Goal: Transaction & Acquisition: Purchase product/service

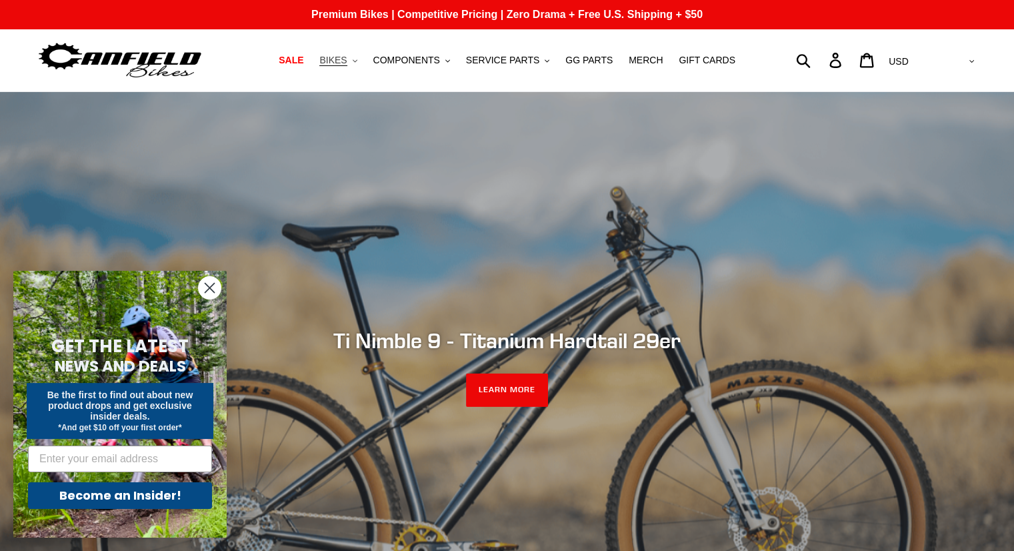
click at [345, 62] on span "BIKES" at bounding box center [332, 60] width 27 height 11
click at [310, 65] on link "SALE" at bounding box center [291, 60] width 38 height 18
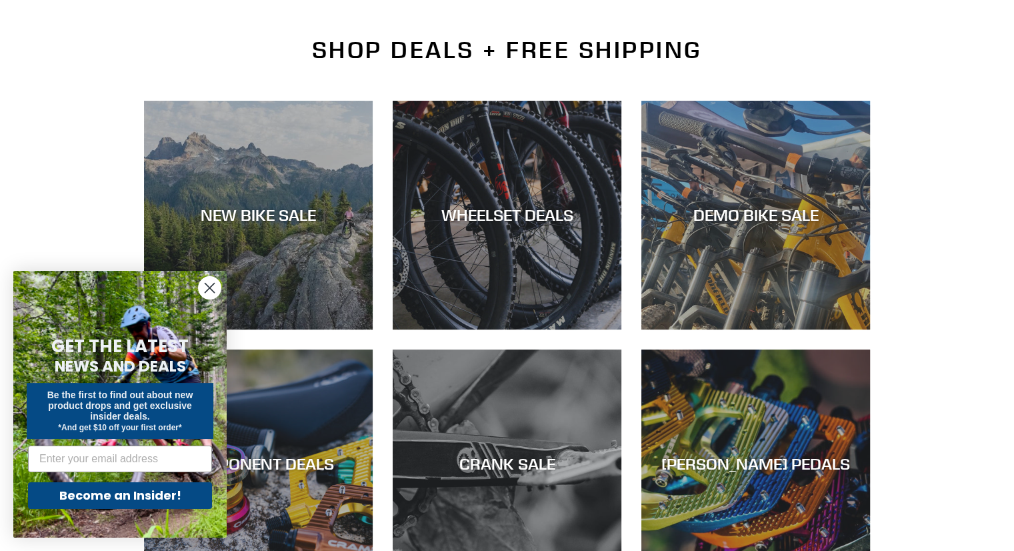
scroll to position [293, 0]
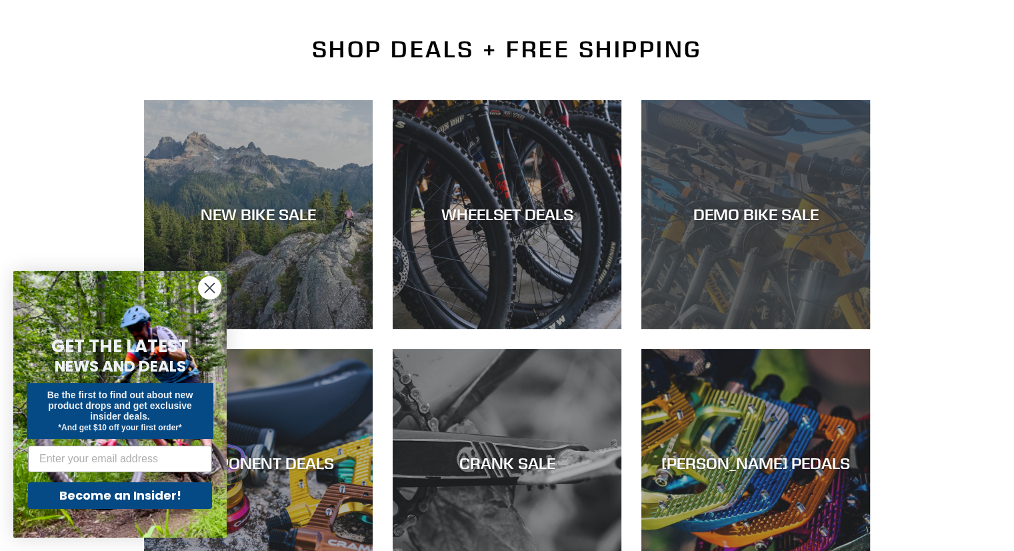
click at [663, 329] on div "DEMO BIKE SALE" at bounding box center [756, 329] width 229 height 0
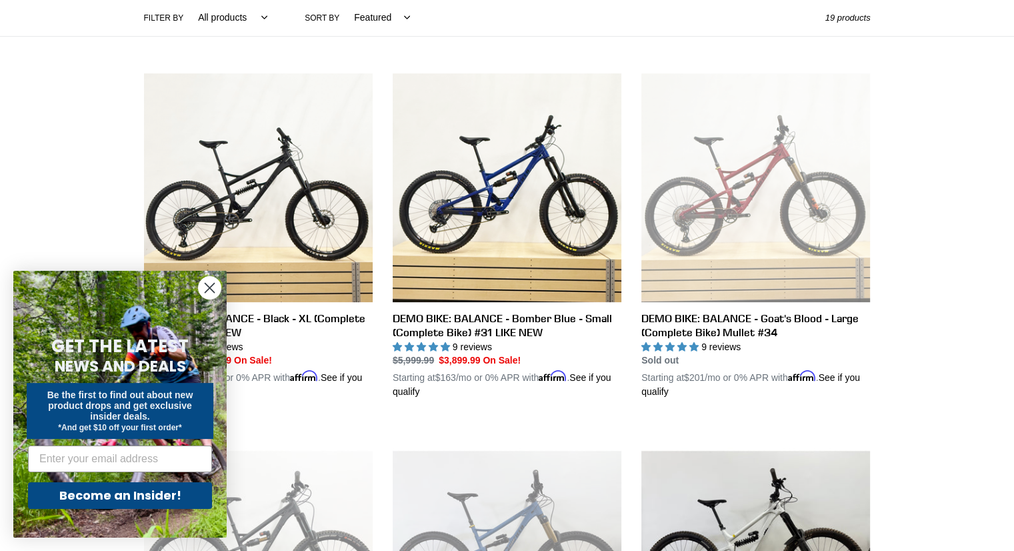
scroll to position [317, 0]
click at [212, 291] on circle "Close dialog" at bounding box center [210, 288] width 22 height 22
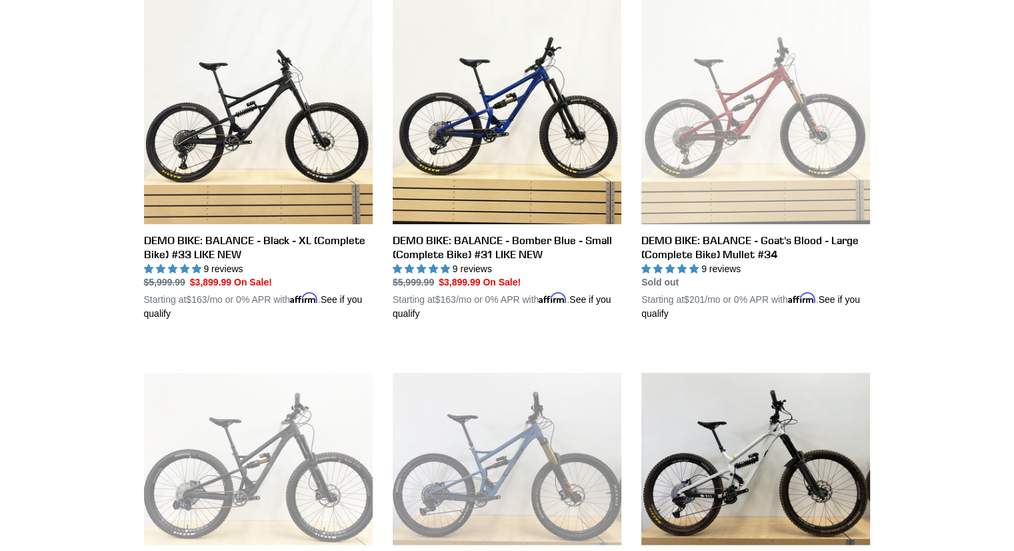
scroll to position [0, 0]
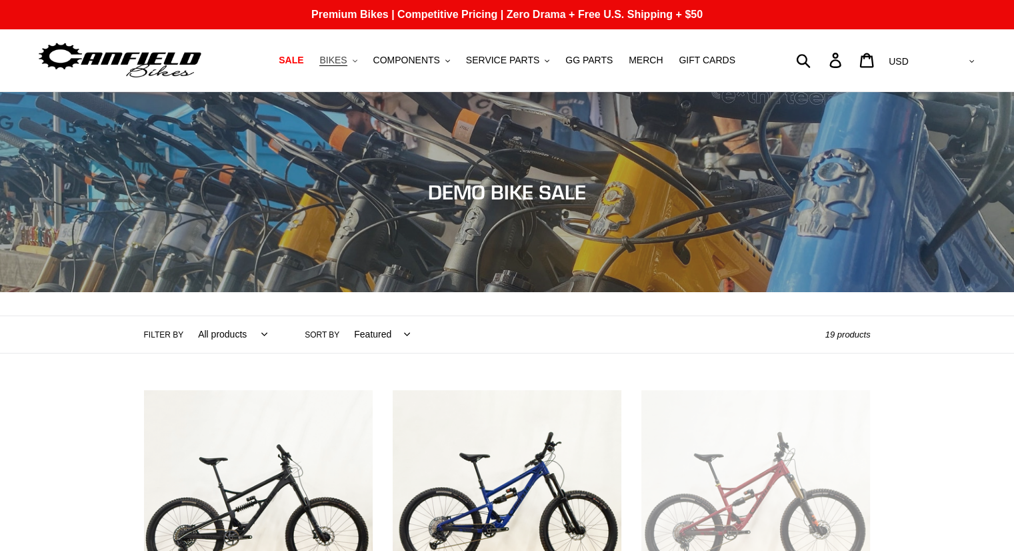
click at [347, 62] on span "BIKES" at bounding box center [332, 60] width 27 height 11
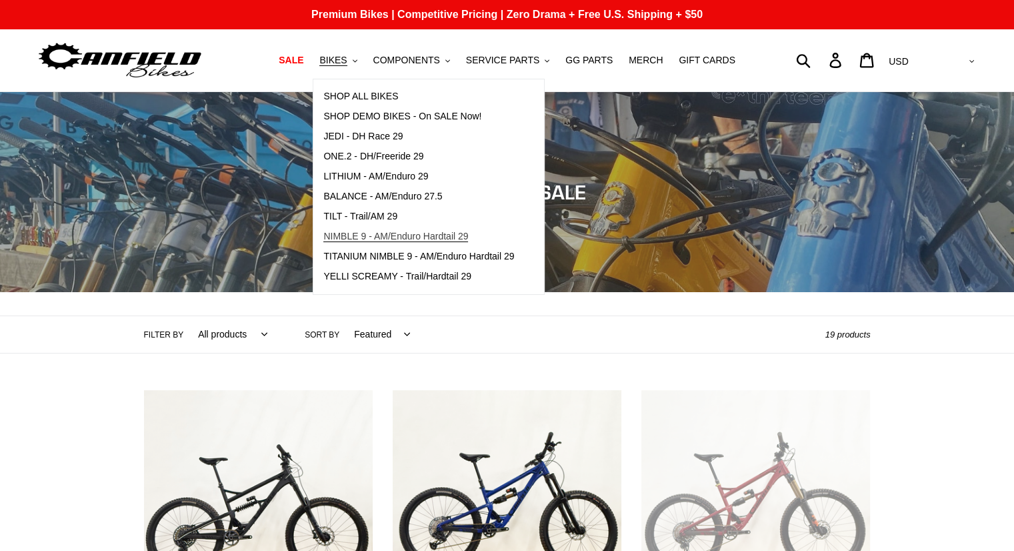
click at [379, 233] on span "NIMBLE 9 - AM/Enduro Hardtail 29" at bounding box center [395, 236] width 145 height 11
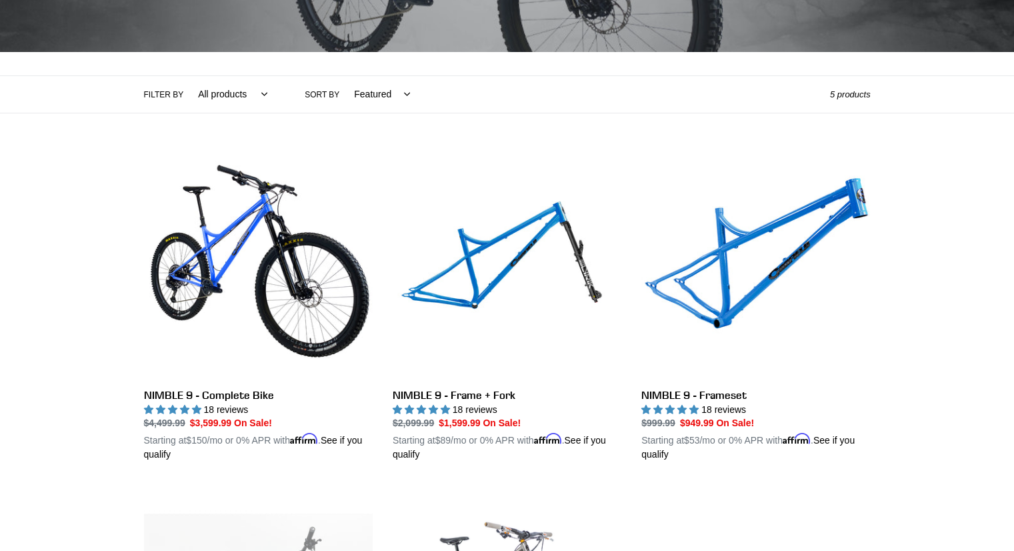
scroll to position [241, 0]
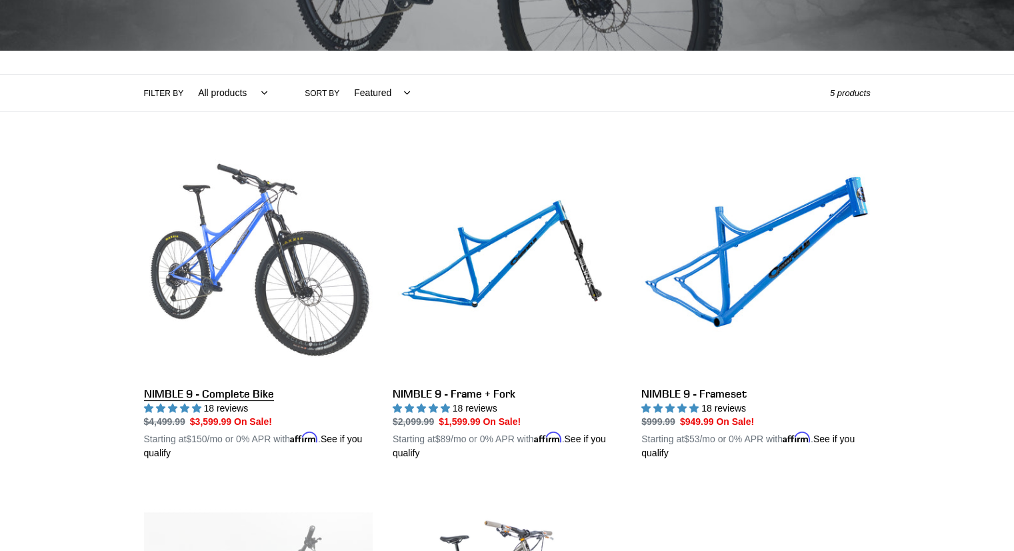
click at [286, 304] on link "NIMBLE 9 - Complete Bike" at bounding box center [258, 305] width 229 height 312
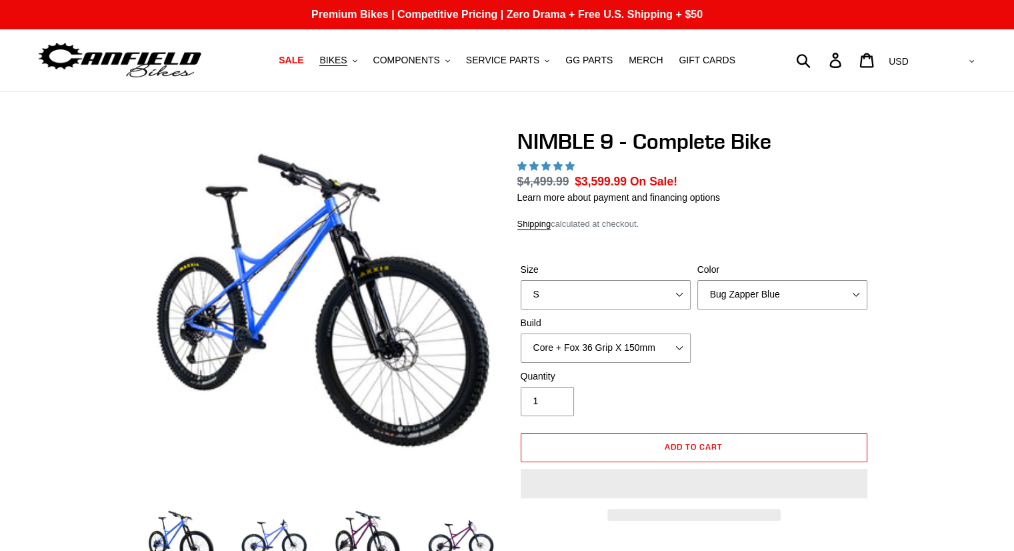
select select "highest-rating"
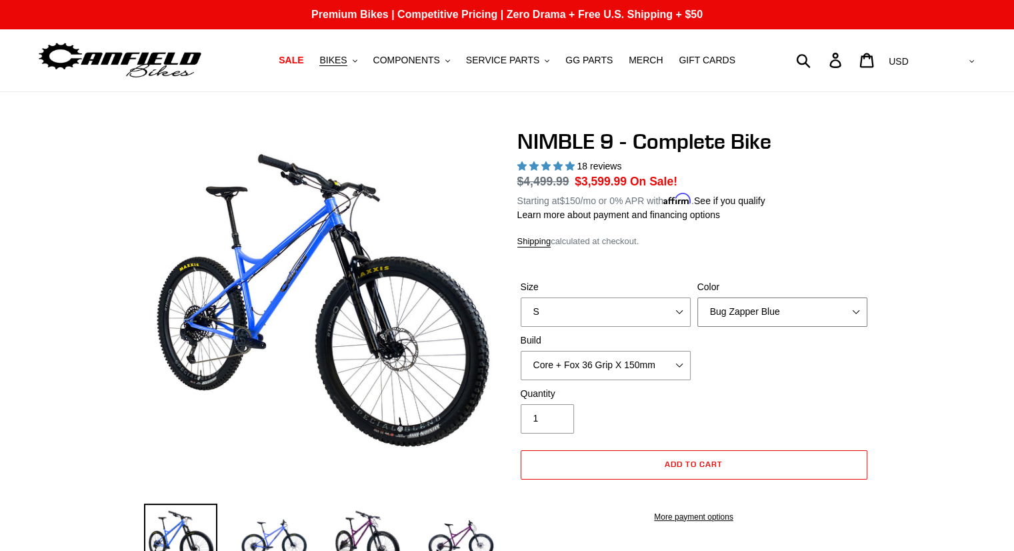
click at [752, 310] on select "Bug Zapper Blue Purple Haze - Sold Out Galaxy Black" at bounding box center [783, 311] width 170 height 29
select select "Galaxy Black"
click at [698, 297] on select "Bug Zapper Blue Purple Haze - Sold Out Galaxy Black" at bounding box center [783, 311] width 170 height 29
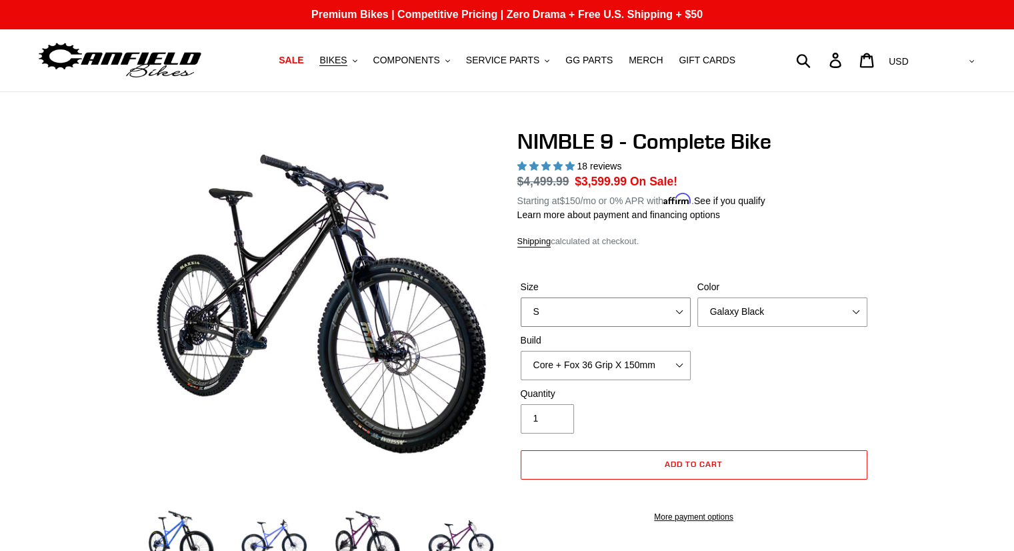
click at [663, 318] on select "S M L XL" at bounding box center [606, 311] width 170 height 29
select select "L"
click at [521, 297] on select "S M L XL" at bounding box center [606, 311] width 170 height 29
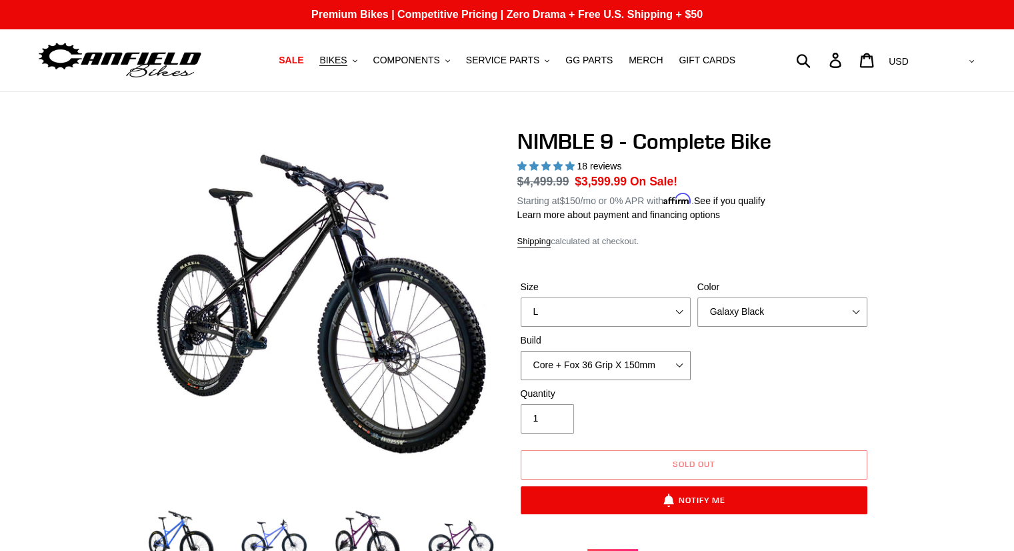
click at [661, 367] on select "Core + Fox 36 Grip X 150mm Pro + Fox 36 Grip X 150mm Core + RockShox Lyrik Ulti…" at bounding box center [606, 365] width 170 height 29
select select "Pro + Fox 36 Grip X 150mm"
click at [521, 351] on select "Core + Fox 36 Grip X 150mm Pro + Fox 36 Grip X 150mm Core + RockShox Lyrik Ulti…" at bounding box center [606, 365] width 170 height 29
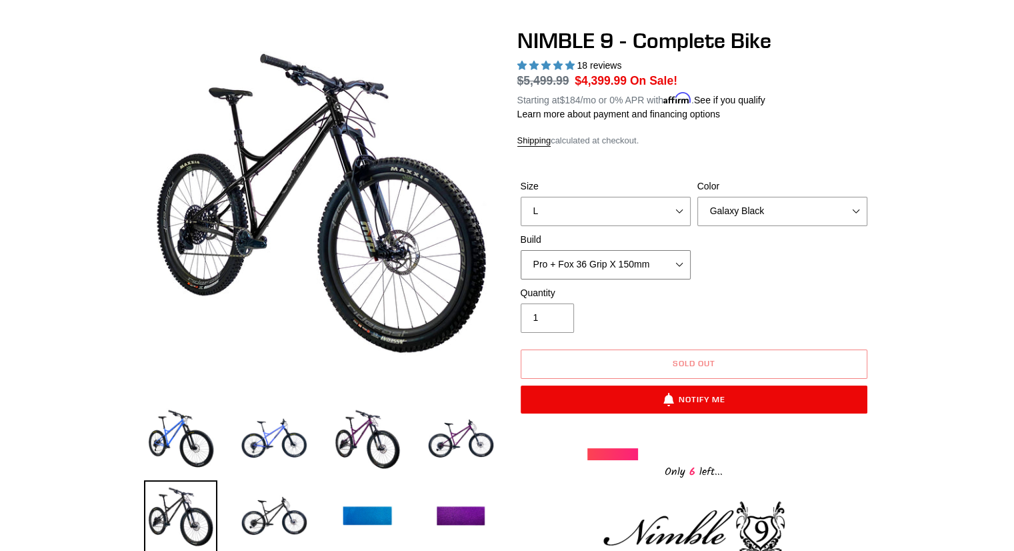
scroll to position [103, 0]
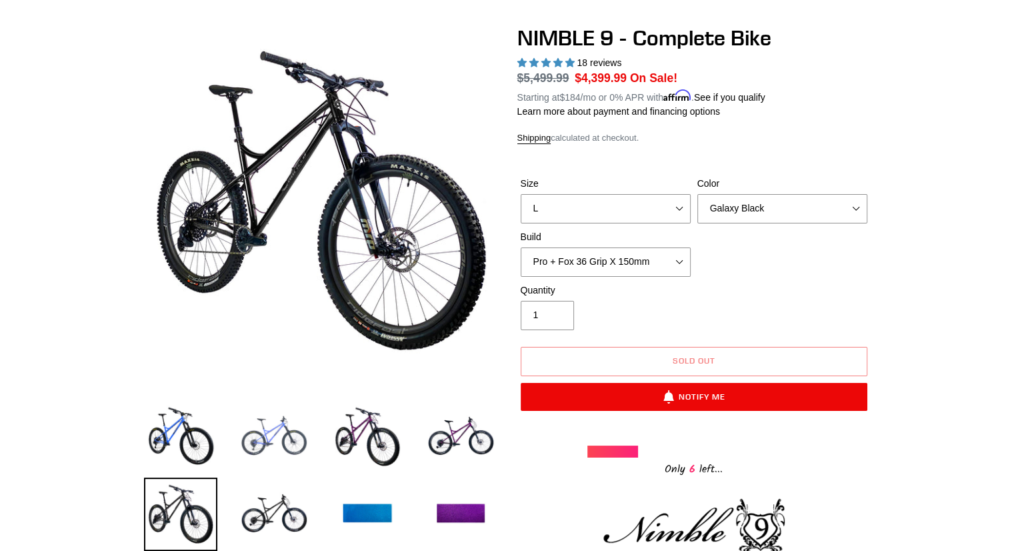
click at [297, 443] on img at bounding box center [273, 436] width 73 height 73
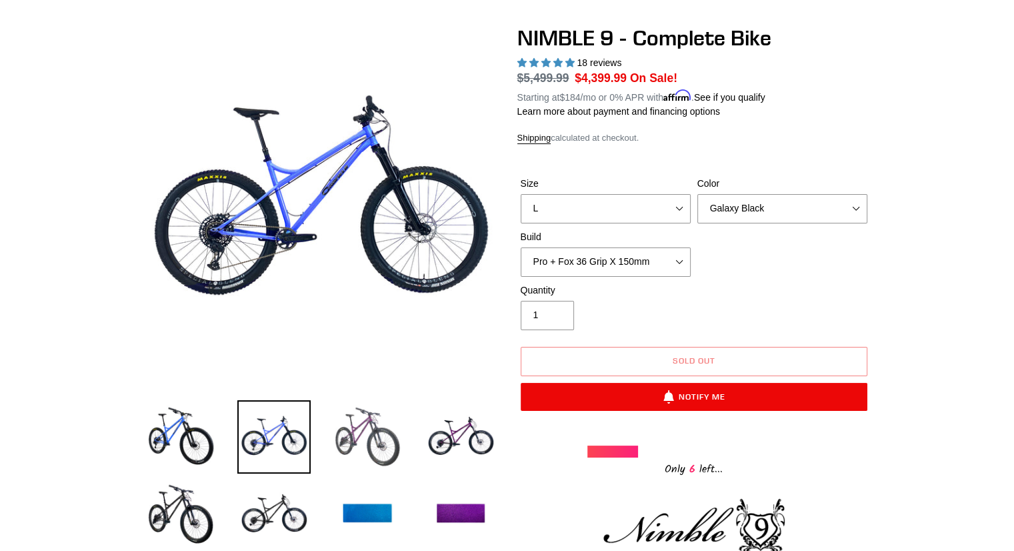
click at [344, 438] on img at bounding box center [367, 436] width 73 height 73
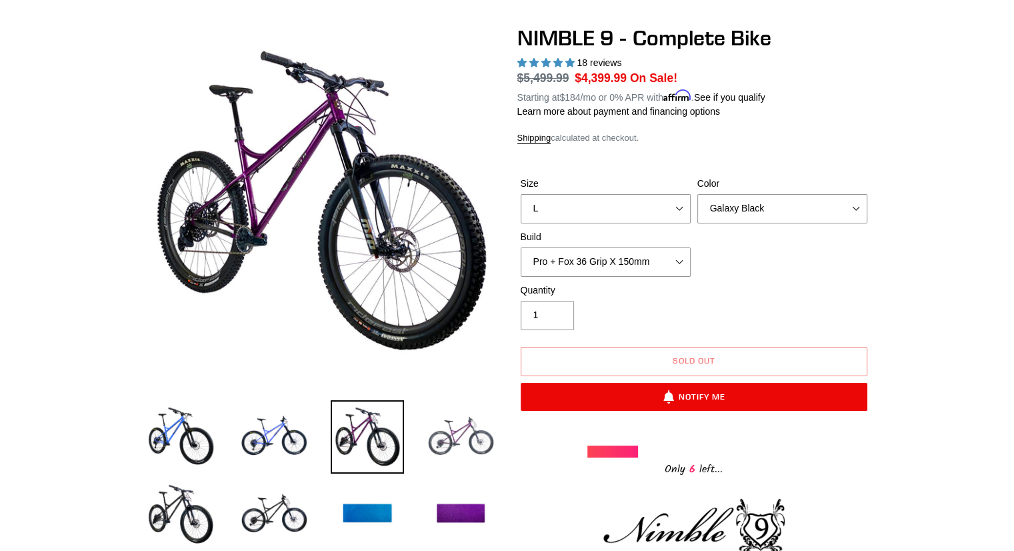
click at [455, 429] on img at bounding box center [460, 436] width 73 height 73
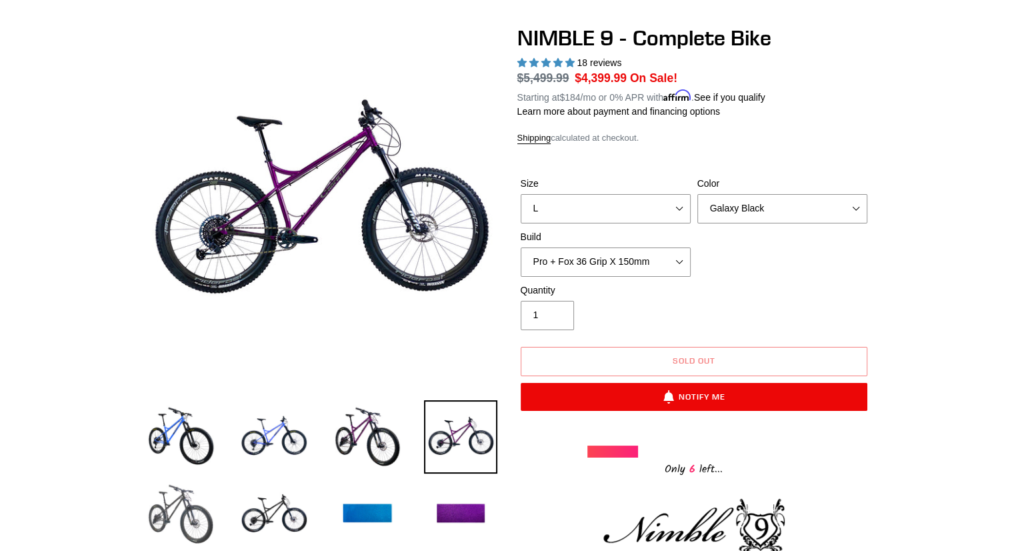
click at [161, 517] on img at bounding box center [180, 513] width 73 height 73
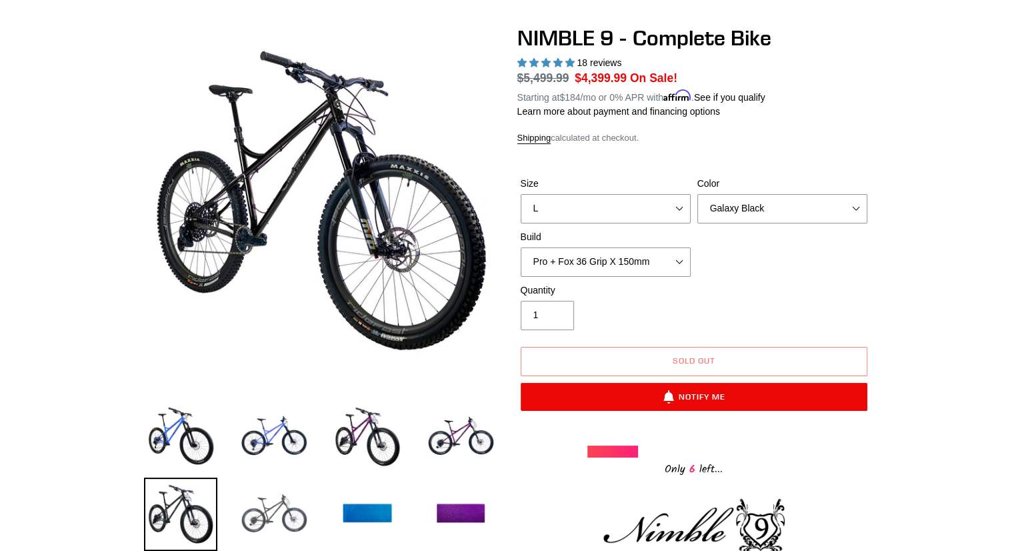
click at [269, 508] on img at bounding box center [273, 513] width 73 height 73
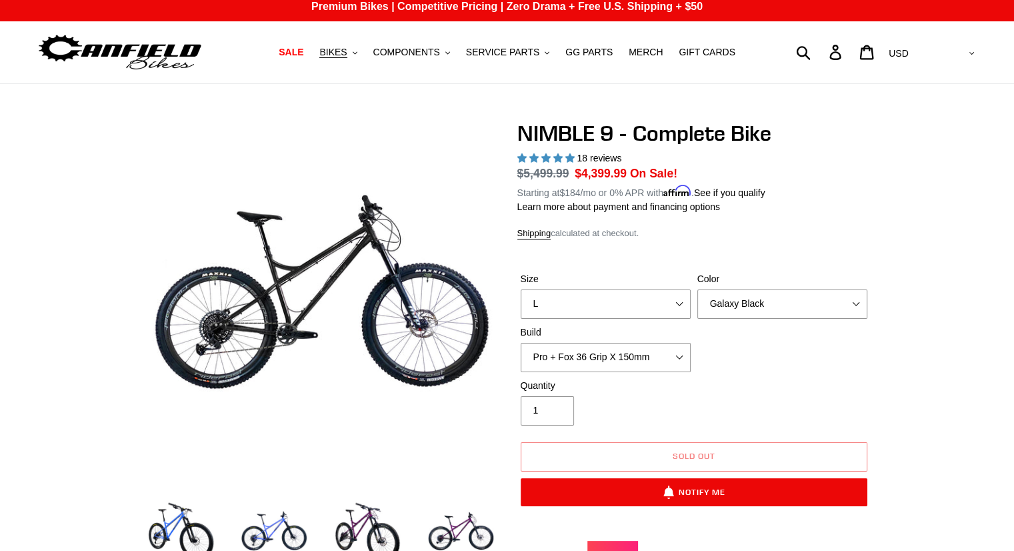
scroll to position [0, 0]
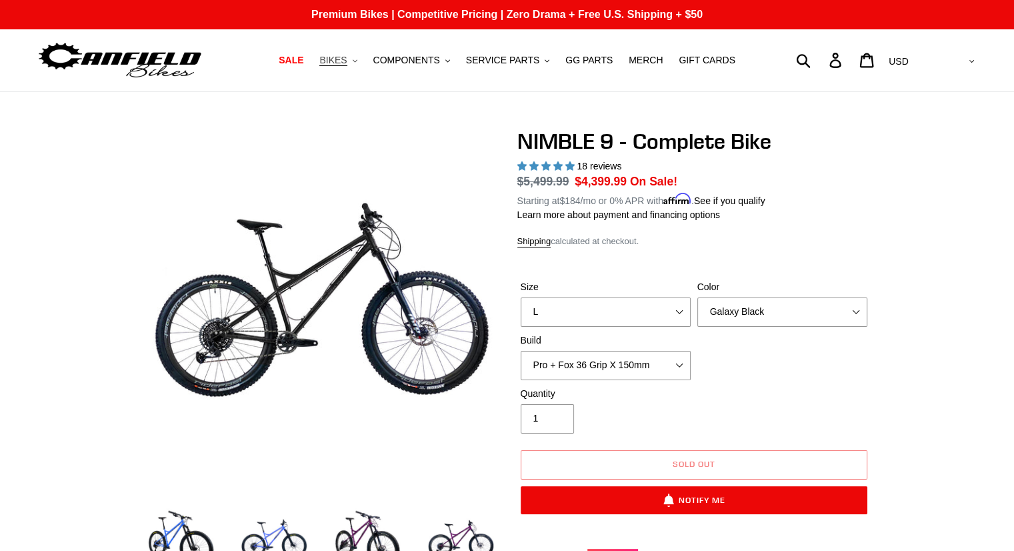
click at [347, 59] on span "BIKES" at bounding box center [332, 60] width 27 height 11
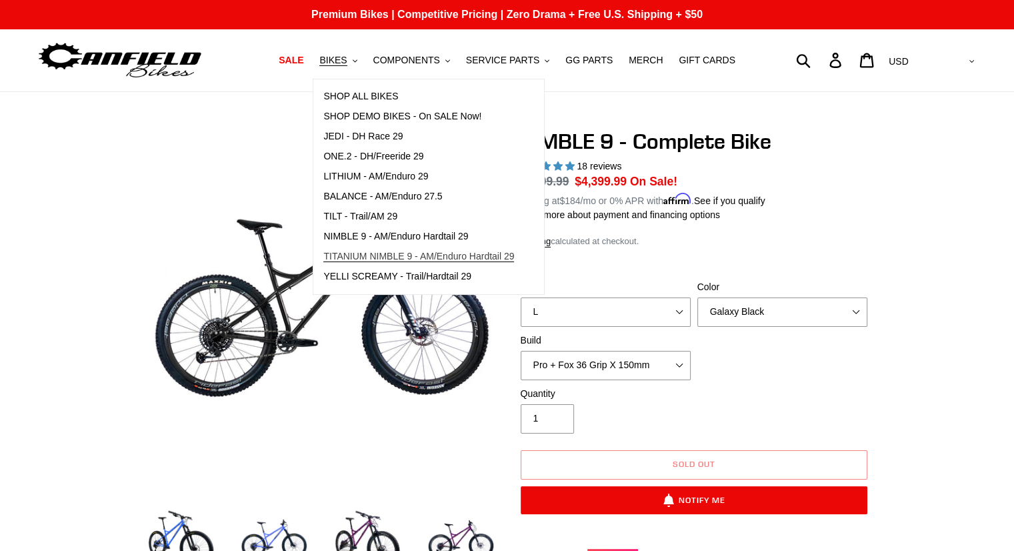
click at [435, 255] on span "TITANIUM NIMBLE 9 - AM/Enduro Hardtail 29" at bounding box center [418, 256] width 191 height 11
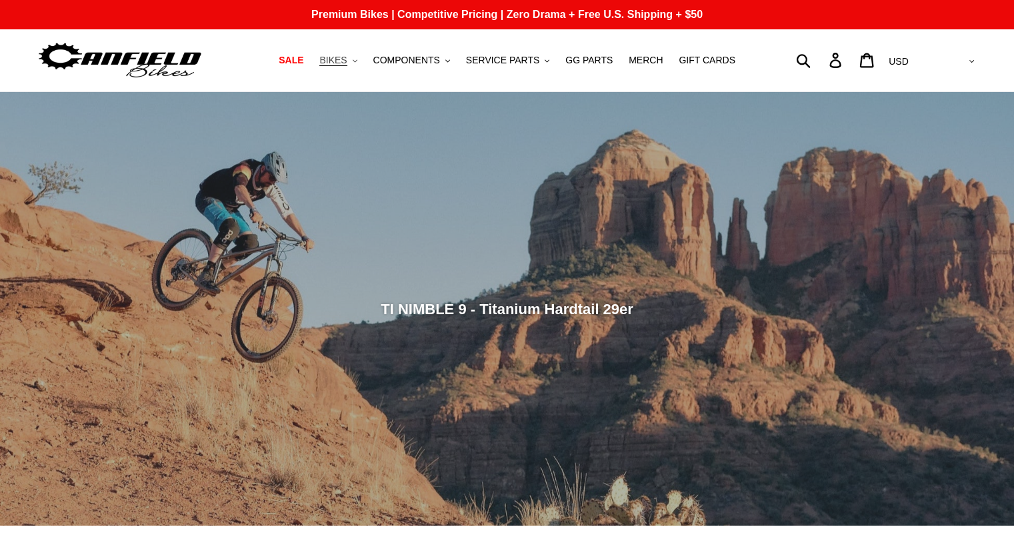
click at [347, 58] on span "BIKES" at bounding box center [332, 60] width 27 height 11
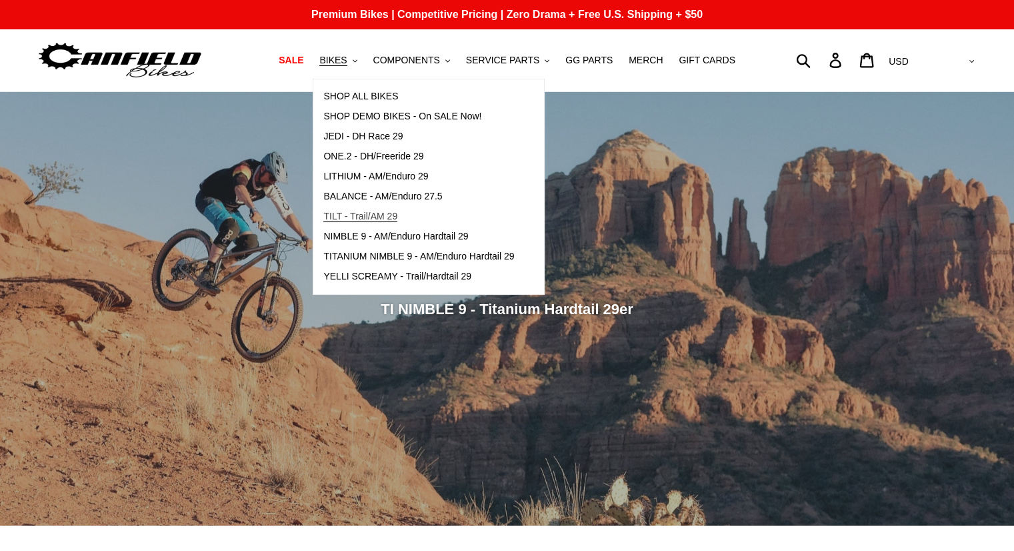
click at [376, 217] on span "TILT - Trail/AM 29" at bounding box center [360, 216] width 74 height 11
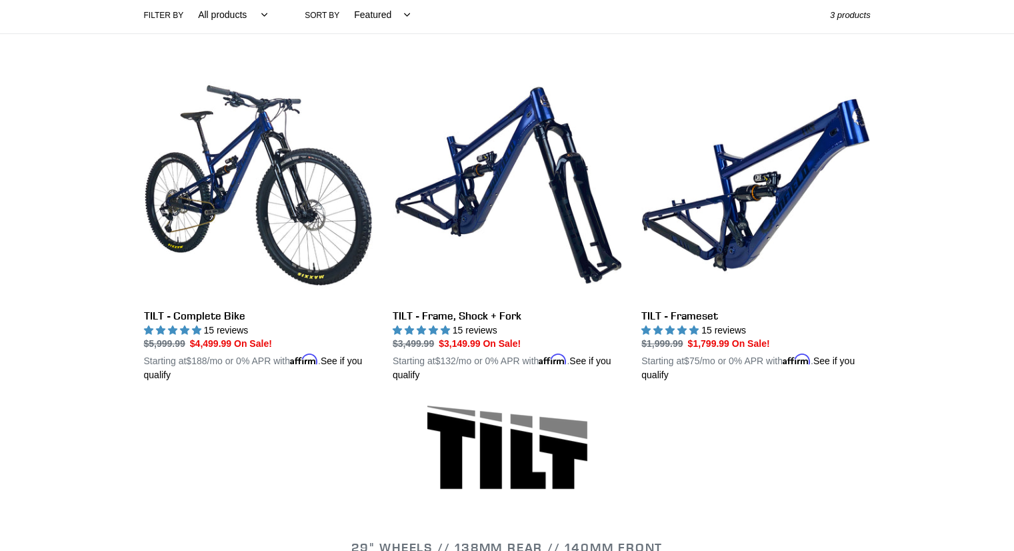
scroll to position [320, 0]
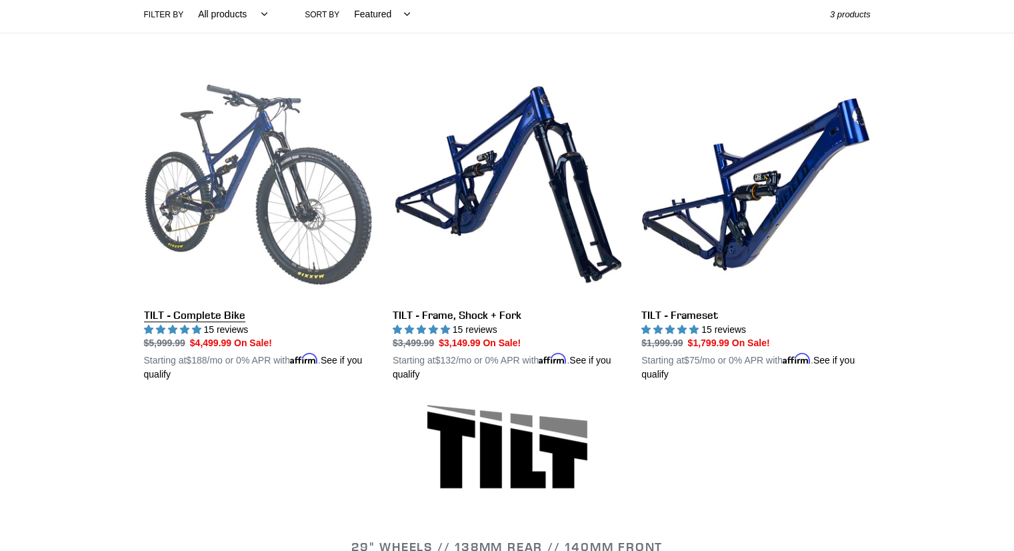
click at [307, 221] on link "TILT - Complete Bike" at bounding box center [258, 226] width 229 height 312
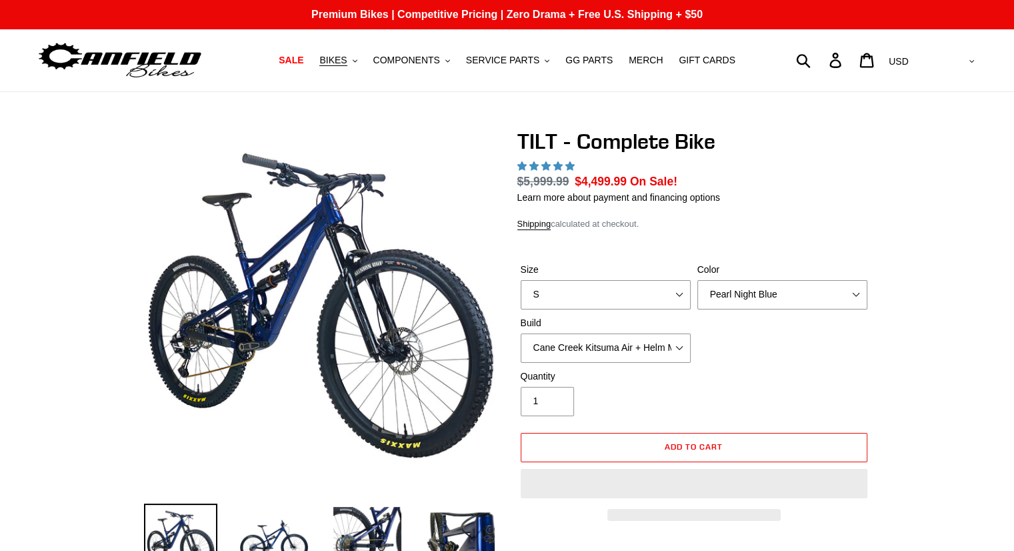
select select "highest-rating"
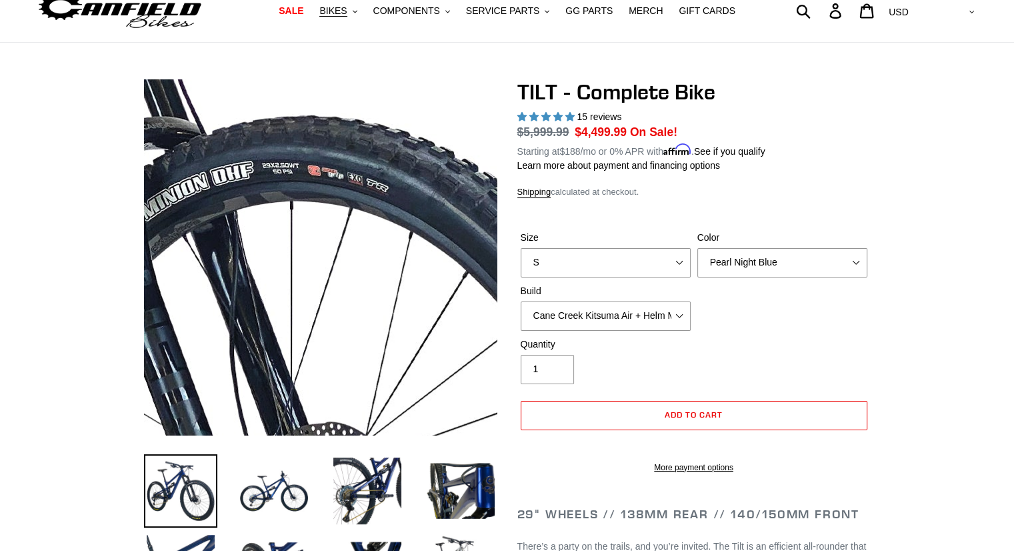
scroll to position [50, 0]
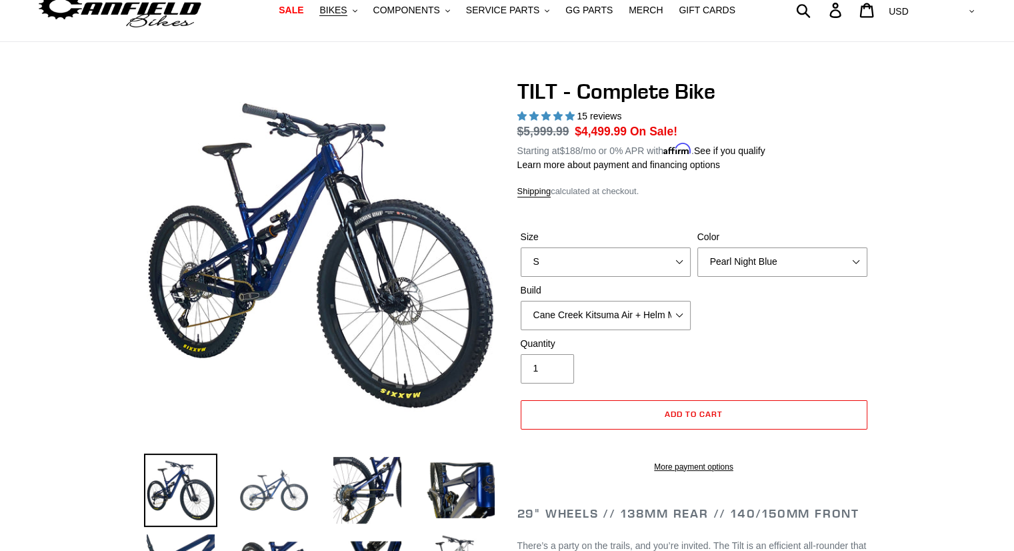
click at [248, 495] on img at bounding box center [273, 489] width 73 height 73
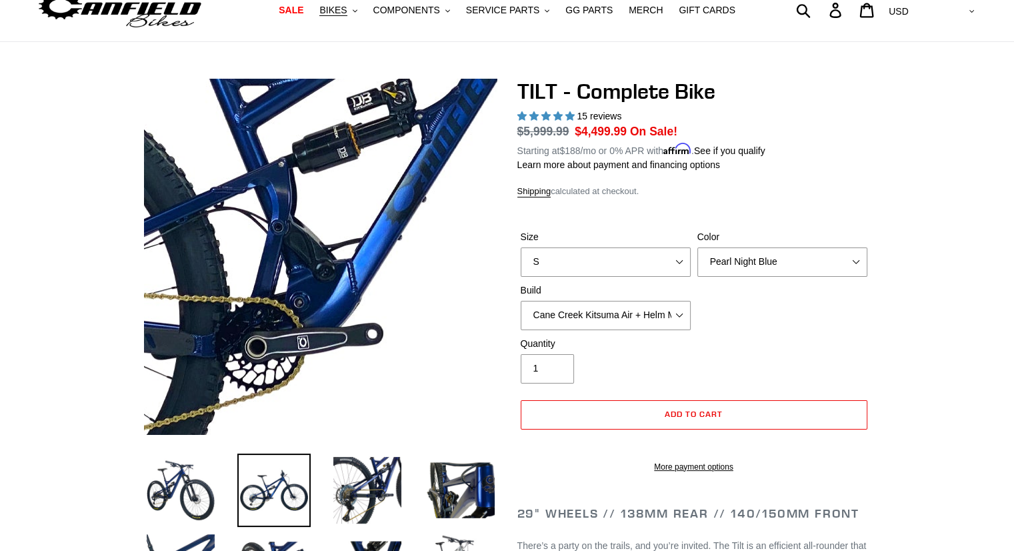
scroll to position [0, 0]
